Goal: Check status

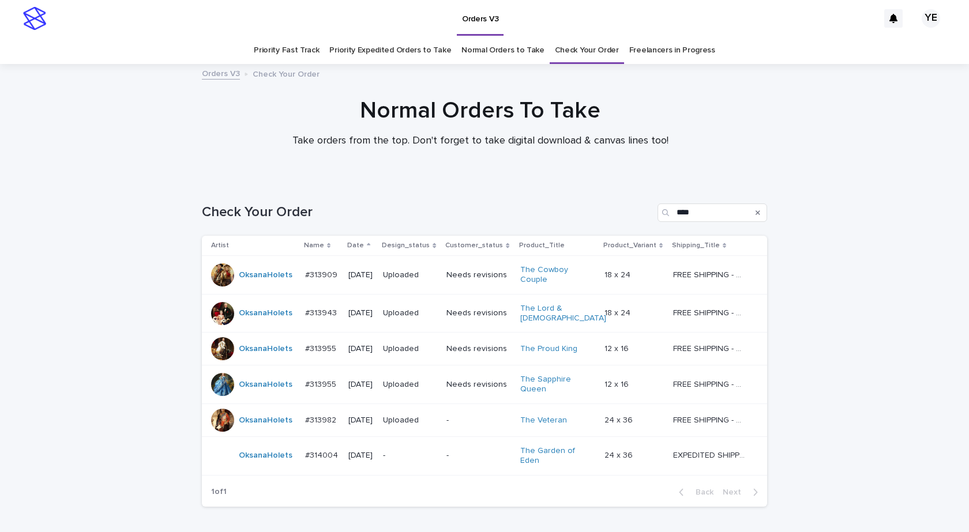
click at [258, 463] on td "OksanaHolets" at bounding box center [251, 455] width 99 height 39
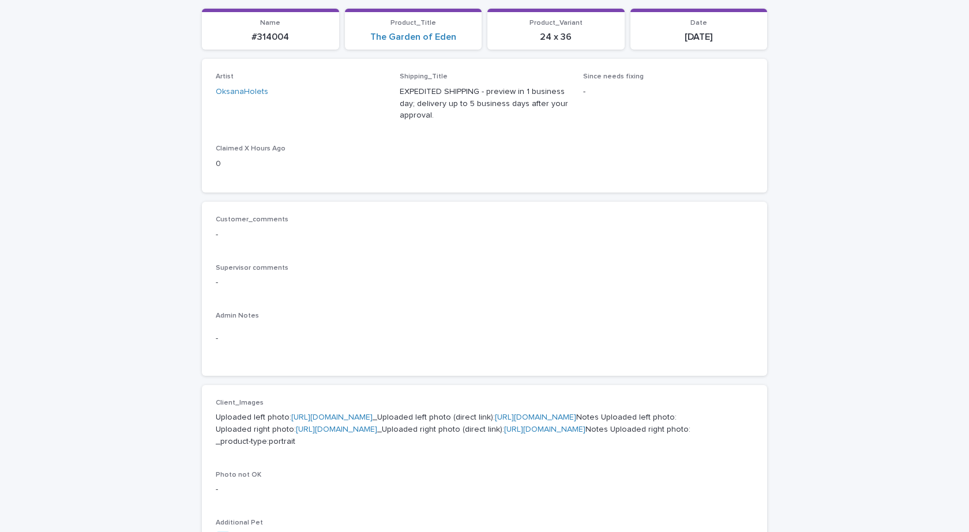
scroll to position [404, 0]
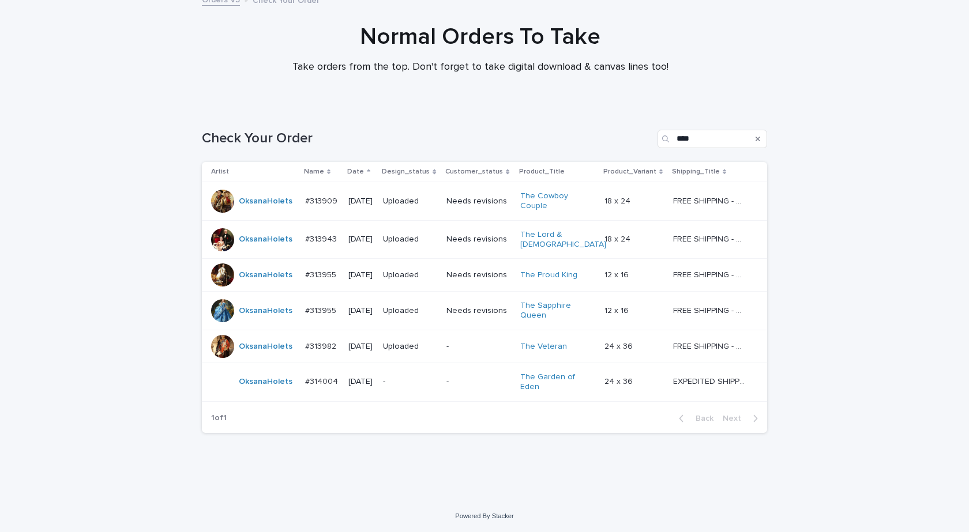
scroll to position [37, 0]
